Goal: Task Accomplishment & Management: Manage account settings

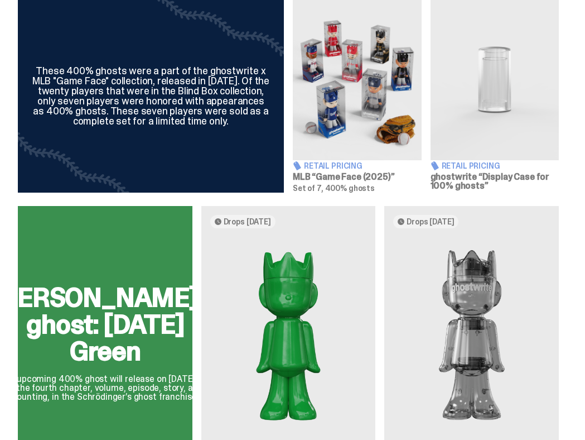
scroll to position [411, 0]
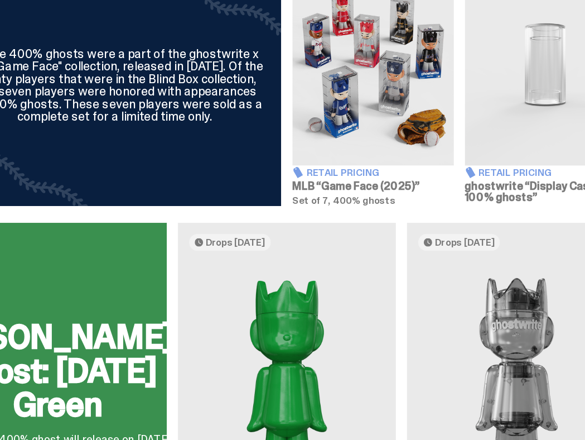
click at [295, 165] on div "These 400% ghosts were a part of the ghostwrite x MLB "Game Face" collection, r…" at bounding box center [288, 100] width 541 height 193
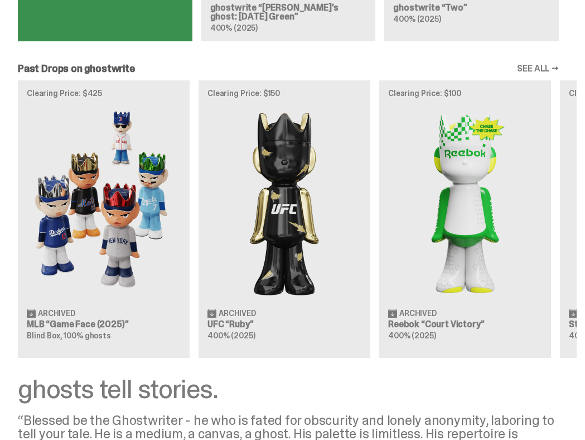
scroll to position [856, 0]
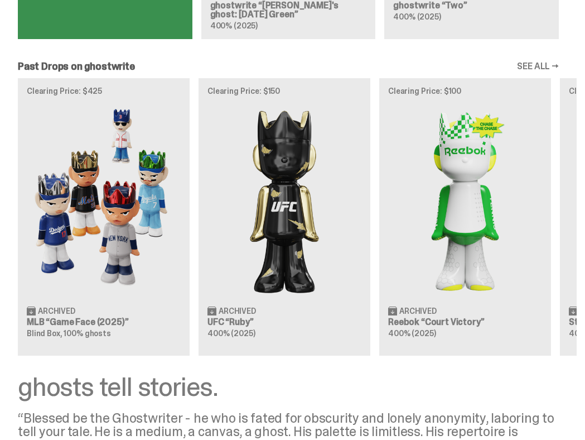
click at [151, 251] on div "Clearing Price: $425 Archived MLB “Game Face (2025)” Blind Box, 100% ghosts Cle…" at bounding box center [288, 216] width 577 height 277
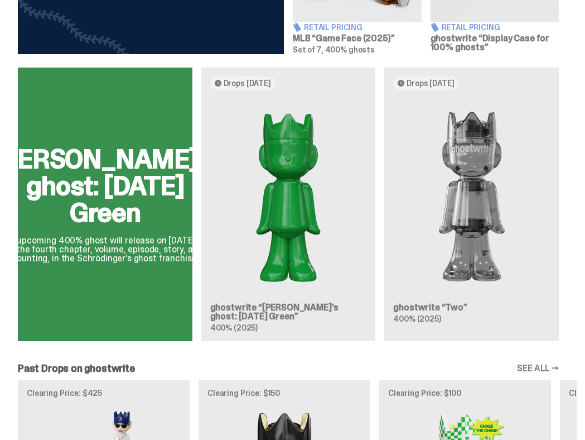
scroll to position [576, 0]
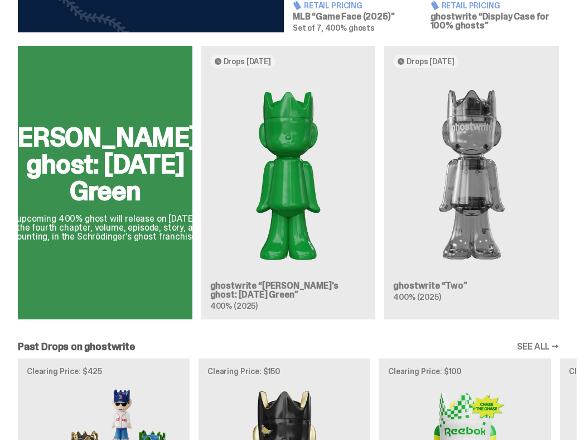
click at [436, 247] on div "[PERSON_NAME]'s ghost: [DATE] Green This upcoming 400% ghost will release on [D…" at bounding box center [288, 187] width 577 height 283
click at [489, 209] on div "[PERSON_NAME]'s ghost: [DATE] Green This upcoming 400% ghost will release on [D…" at bounding box center [288, 187] width 577 height 283
click at [290, 182] on div "[PERSON_NAME]'s ghost: [DATE] Green This upcoming 400% ghost will release on [D…" at bounding box center [288, 187] width 577 height 283
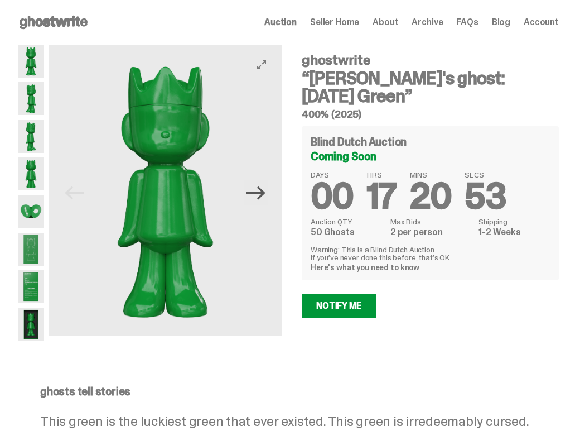
click at [265, 196] on icon "Next" at bounding box center [256, 192] width 20 height 13
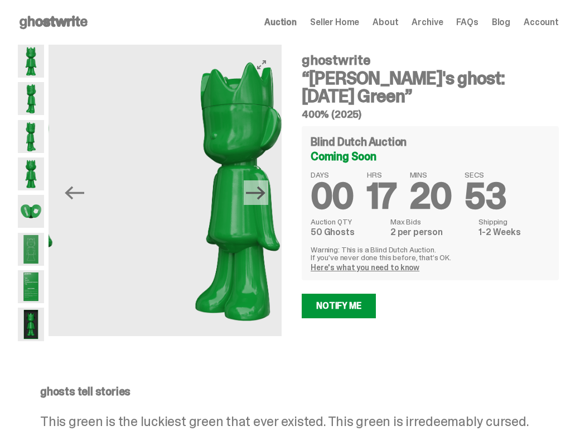
click at [265, 196] on icon "Next" at bounding box center [256, 192] width 20 height 13
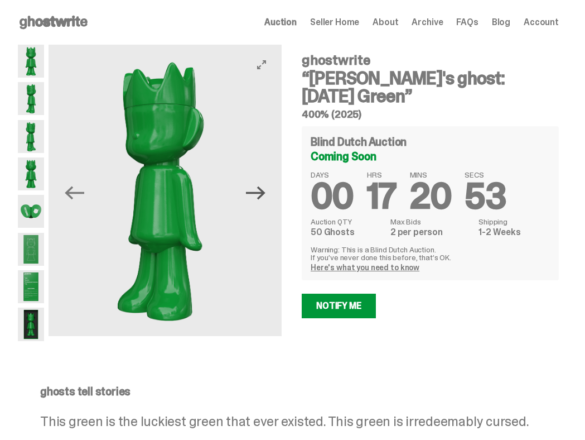
click at [265, 196] on icon "Next" at bounding box center [256, 192] width 20 height 13
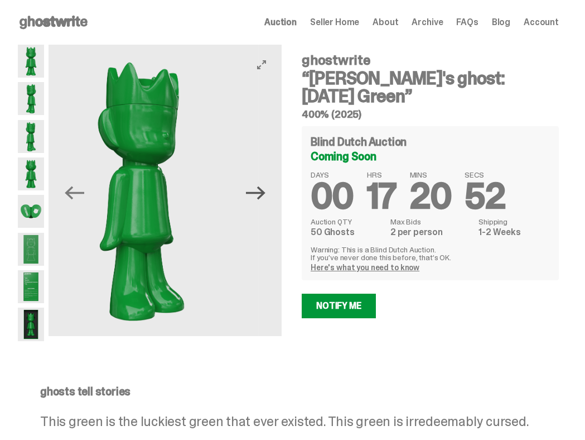
click at [265, 196] on icon "Next" at bounding box center [256, 192] width 20 height 13
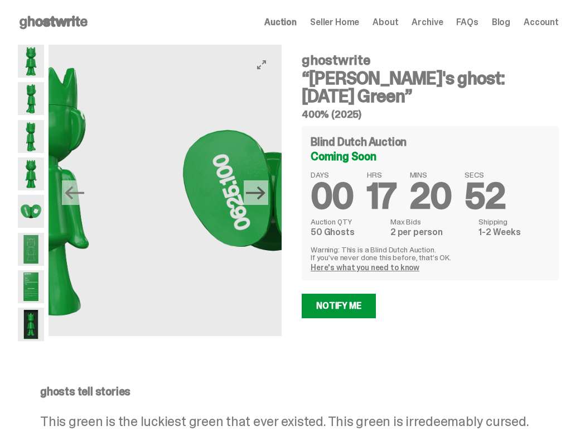
click at [265, 196] on icon "Next" at bounding box center [256, 192] width 20 height 13
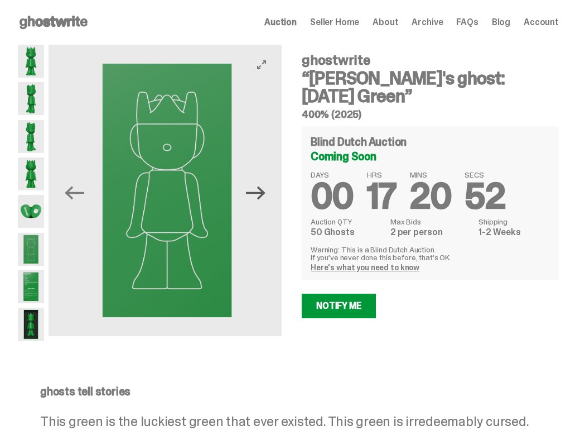
click at [265, 196] on icon "Next" at bounding box center [256, 192] width 20 height 13
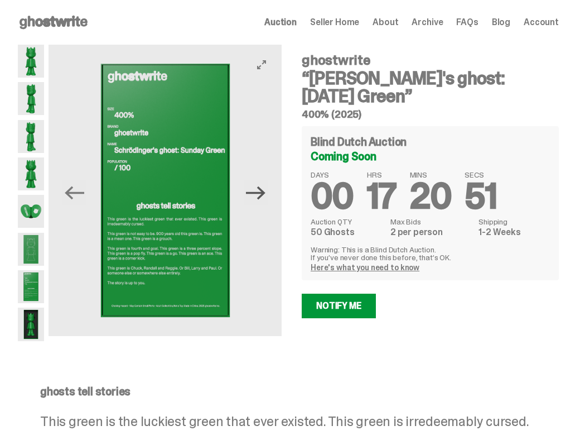
click at [265, 196] on icon "Next" at bounding box center [256, 192] width 20 height 13
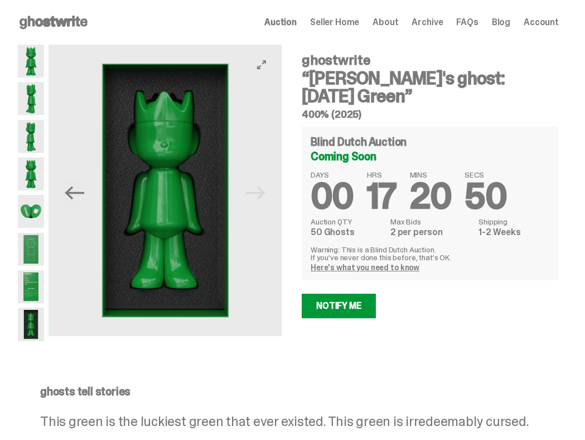
click at [265, 196] on img at bounding box center [165, 190] width 233 height 291
click at [354, 27] on span "Seller Home" at bounding box center [334, 22] width 49 height 9
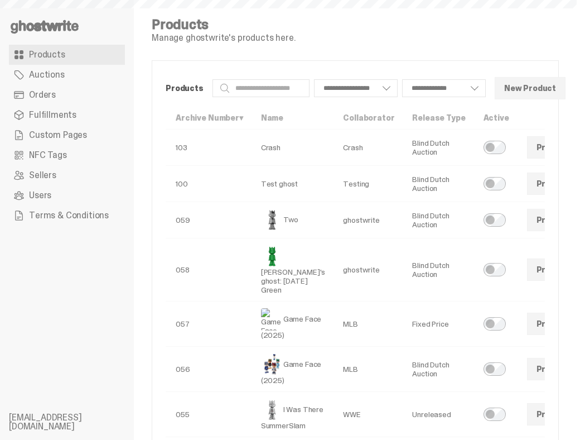
scroll to position [0, 107]
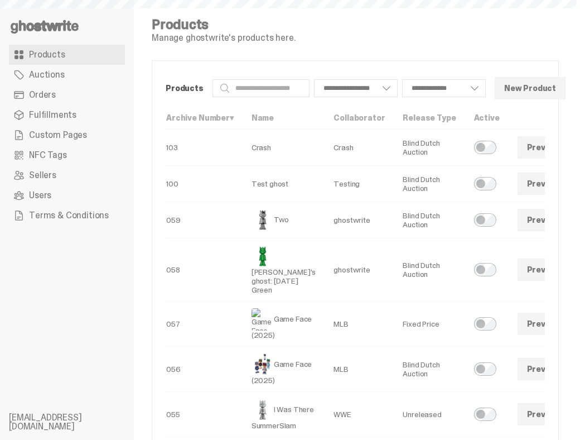
click at [580, 274] on span at bounding box center [584, 269] width 9 height 9
select select
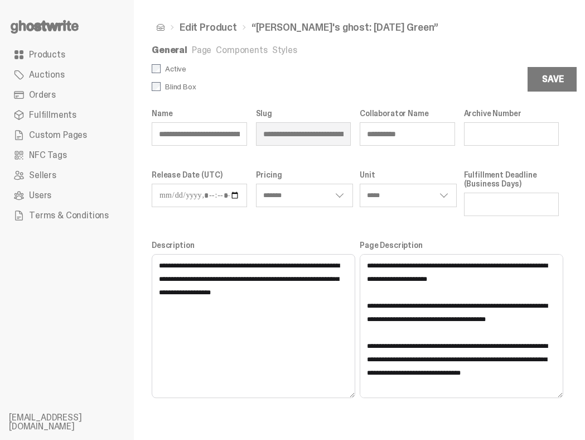
click at [280, 56] on ul "General Page Components Styles" at bounding box center [355, 51] width 407 height 11
click at [278, 53] on link "Styles" at bounding box center [284, 50] width 25 height 12
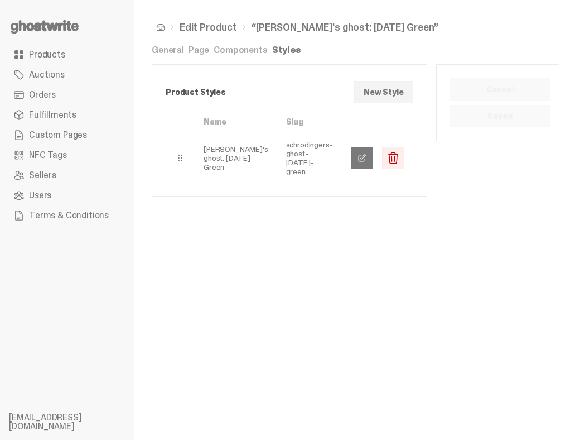
click at [363, 148] on link at bounding box center [362, 158] width 22 height 22
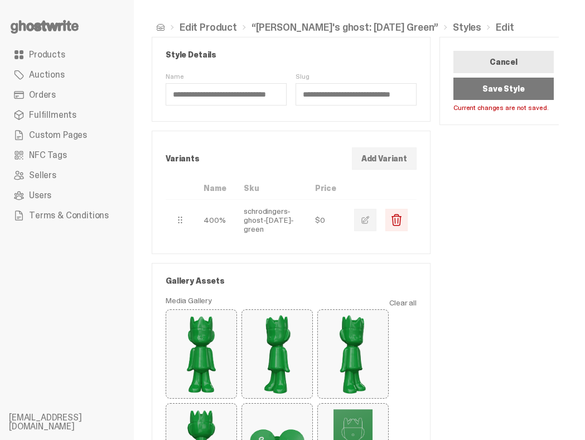
click at [508, 85] on button "Save Style" at bounding box center [504, 89] width 100 height 22
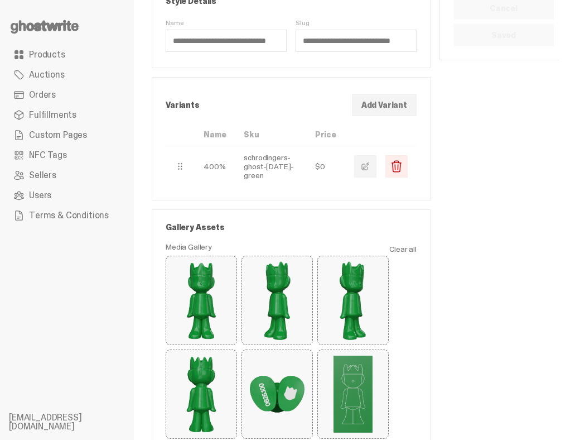
scroll to position [59, 0]
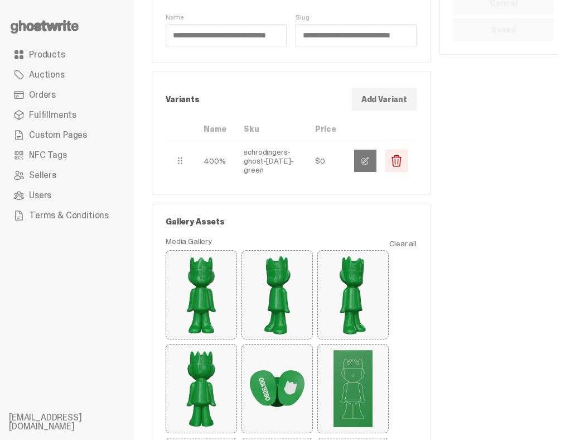
click at [359, 157] on button "button" at bounding box center [365, 161] width 22 height 22
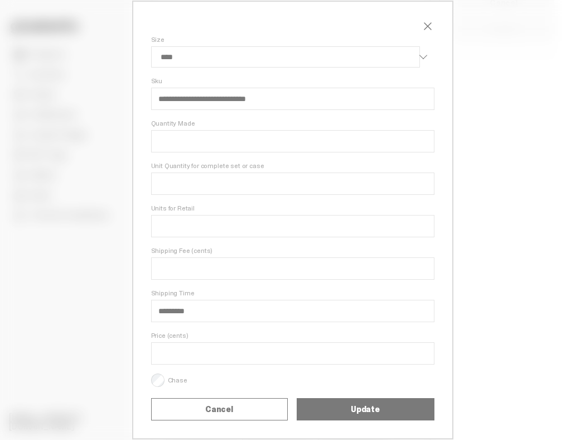
click at [430, 26] on span "close" at bounding box center [427, 26] width 13 height 13
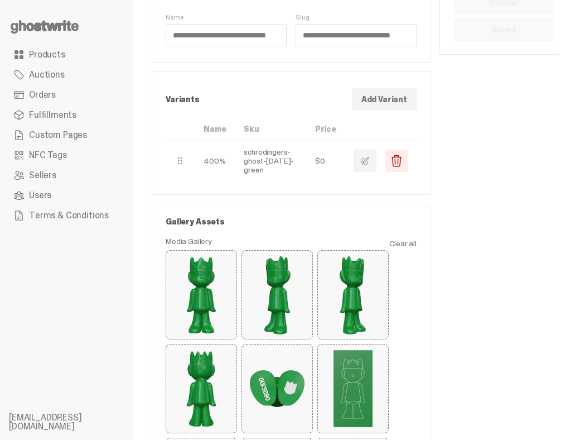
scroll to position [73, 0]
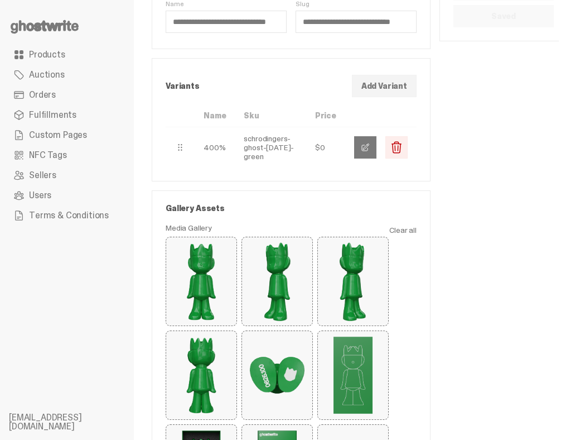
click at [368, 140] on button "button" at bounding box center [365, 147] width 22 height 22
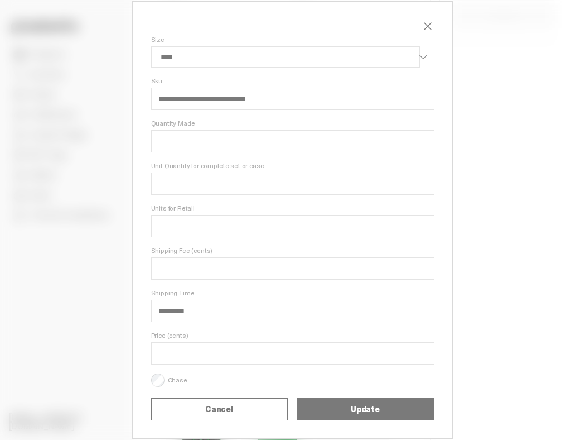
click at [429, 21] on span "close" at bounding box center [427, 26] width 13 height 13
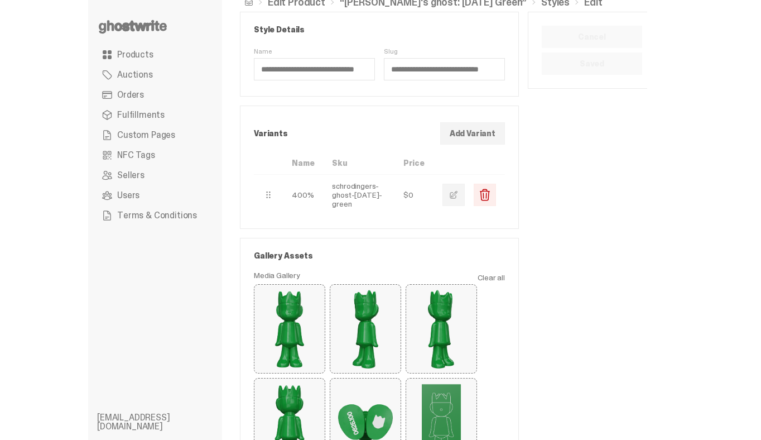
scroll to position [20, 0]
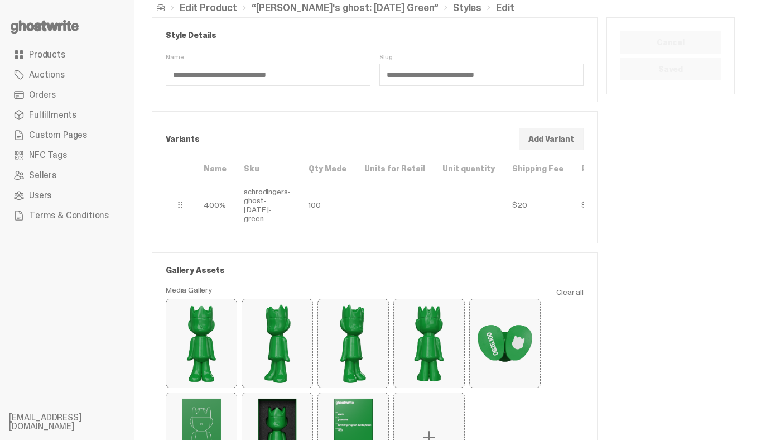
drag, startPoint x: 563, startPoint y: 167, endPoint x: 569, endPoint y: 201, distance: 34.0
click at [569, 201] on table "Name Sku Qty Made Units for Retail Unit quantity Shipping Fee Shipping Time Pri…" at bounding box center [424, 193] width 517 height 72
click at [573, 201] on td "$0" at bounding box center [592, 205] width 39 height 50
click at [573, 199] on td "$0" at bounding box center [592, 205] width 39 height 50
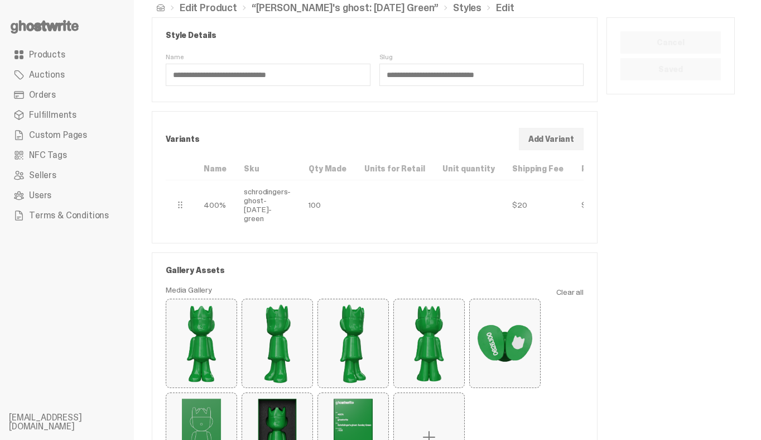
click at [573, 199] on td "$0" at bounding box center [592, 205] width 39 height 50
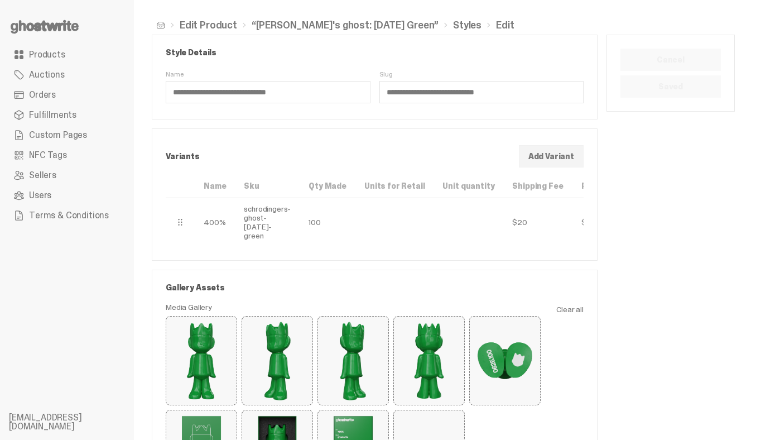
scroll to position [0, 0]
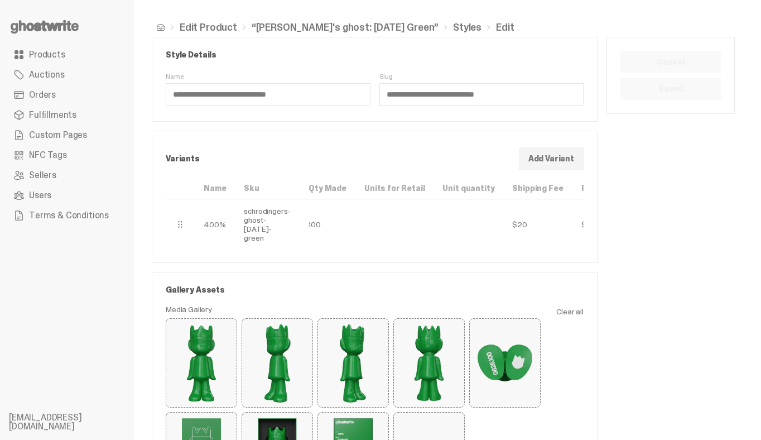
click at [285, 32] on link "“[PERSON_NAME]'s ghost: [DATE] Green”" at bounding box center [345, 27] width 187 height 10
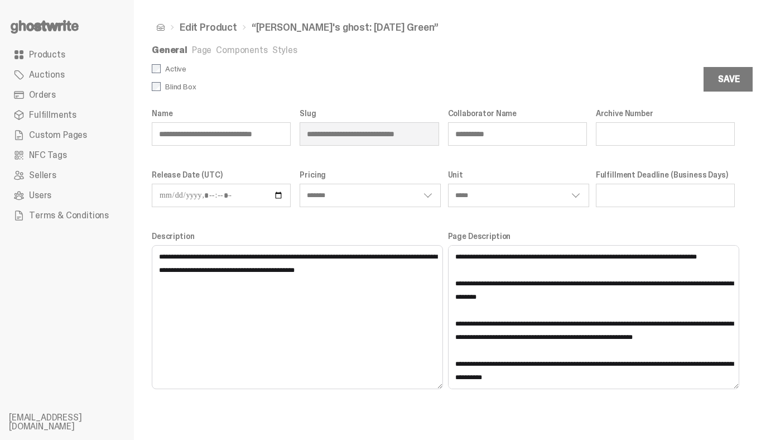
click at [363, 198] on select "**********" at bounding box center [370, 195] width 141 height 23
click at [275, 56] on ul "General Page Components Styles" at bounding box center [443, 51] width 583 height 11
click at [275, 55] on link "Styles" at bounding box center [284, 50] width 25 height 12
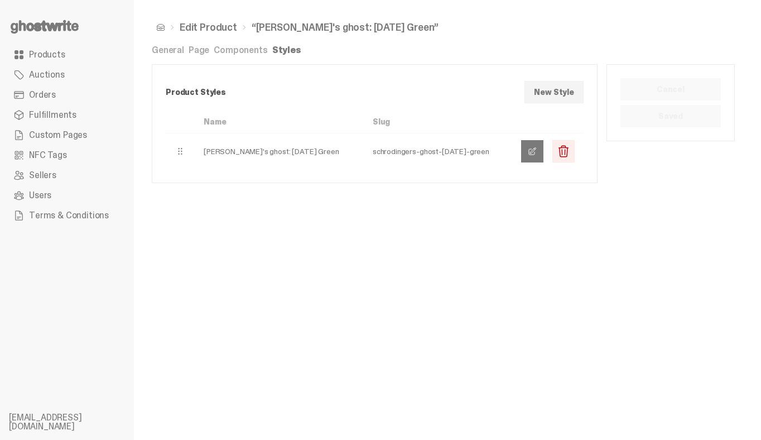
click at [544, 143] on link at bounding box center [532, 151] width 22 height 22
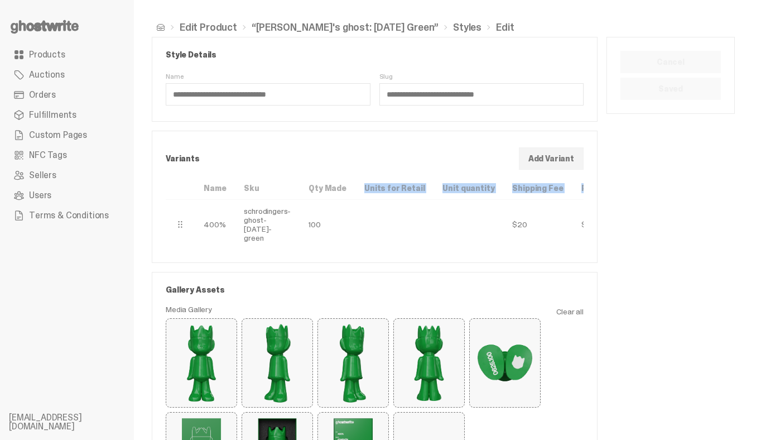
drag, startPoint x: 361, startPoint y: 187, endPoint x: 572, endPoint y: 190, distance: 211.0
click at [572, 190] on tr "Name Sku Qty Made Units for Retail Unit quantity Shipping Fee Shipping Time Pri…" at bounding box center [424, 188] width 517 height 23
click at [573, 190] on th "Price" at bounding box center [592, 188] width 39 height 23
click at [57, 79] on span "Auctions" at bounding box center [47, 74] width 36 height 9
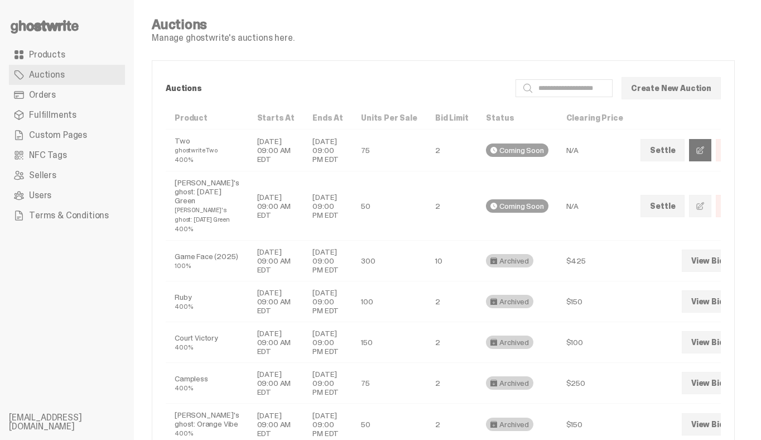
click at [585, 155] on span at bounding box center [700, 150] width 9 height 9
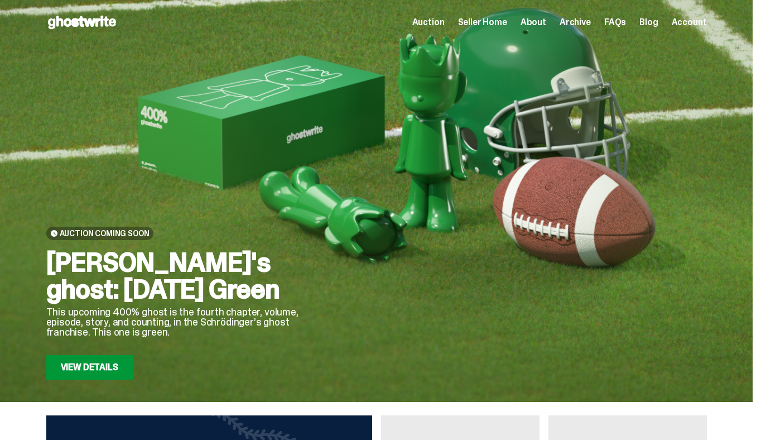
click at [119, 355] on link "View Details" at bounding box center [89, 367] width 86 height 25
